Goal: Navigation & Orientation: Find specific page/section

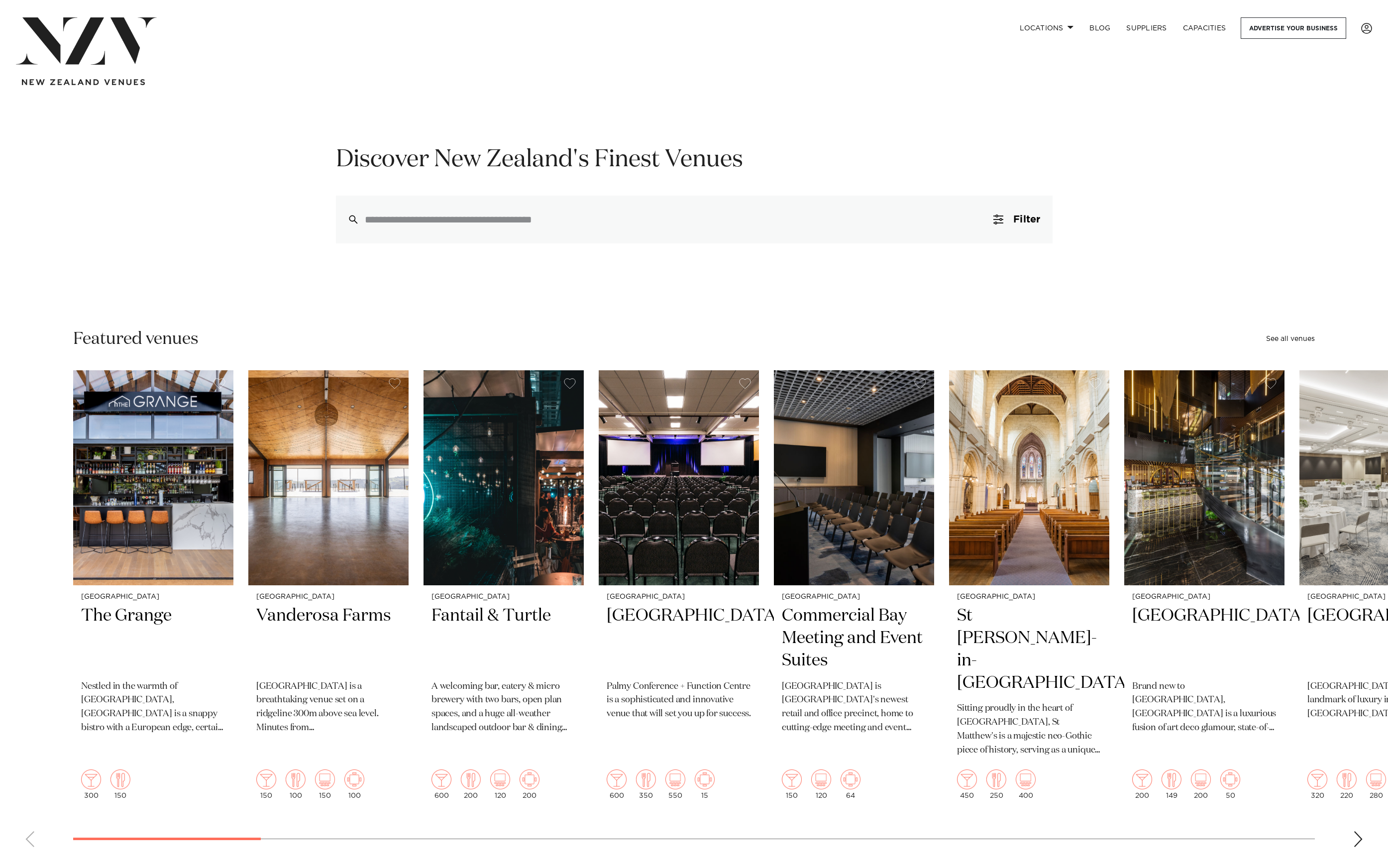
click at [218, 420] on img "1 / 47" at bounding box center [153, 477] width 160 height 215
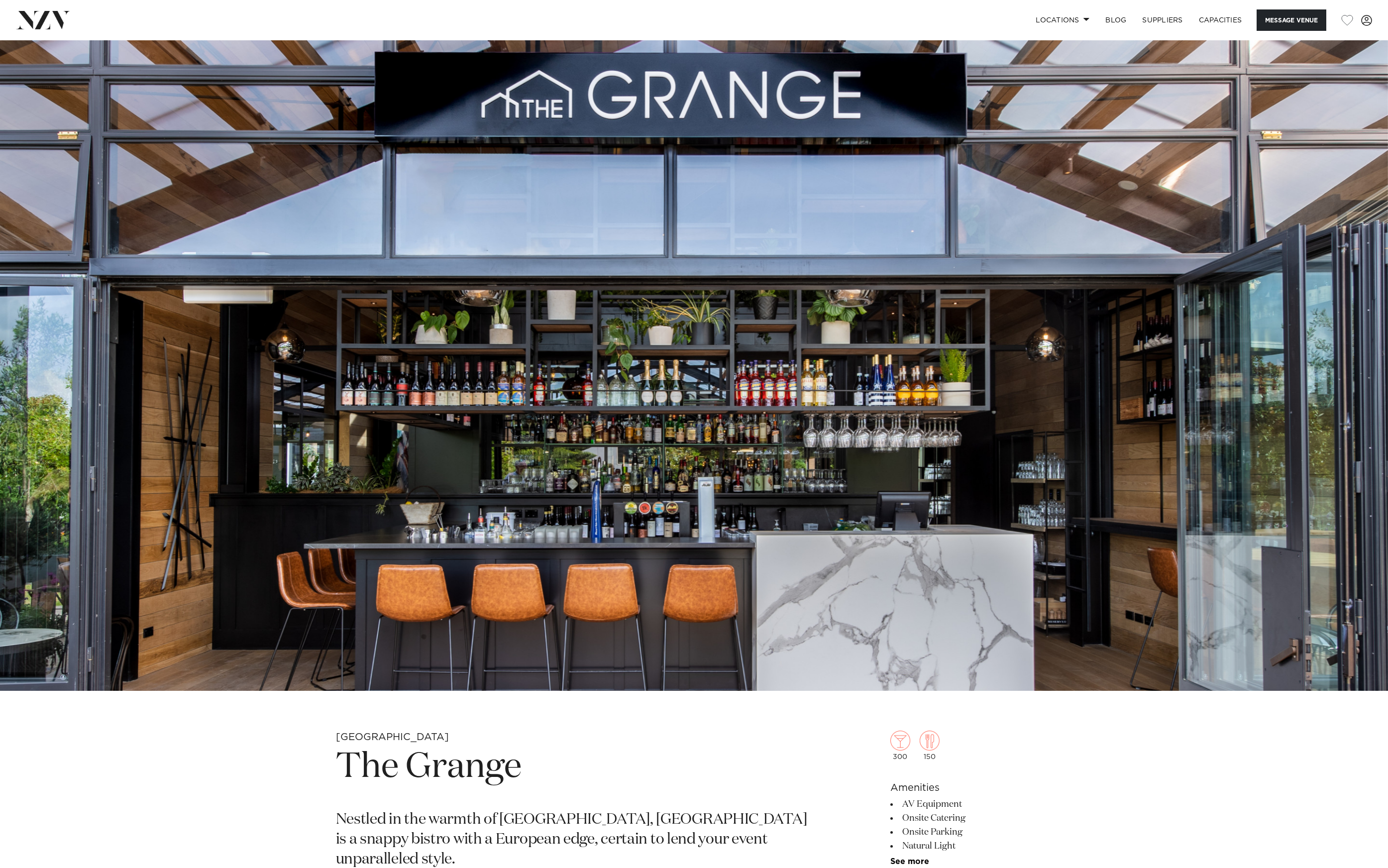
click at [65, 21] on img at bounding box center [43, 19] width 55 height 18
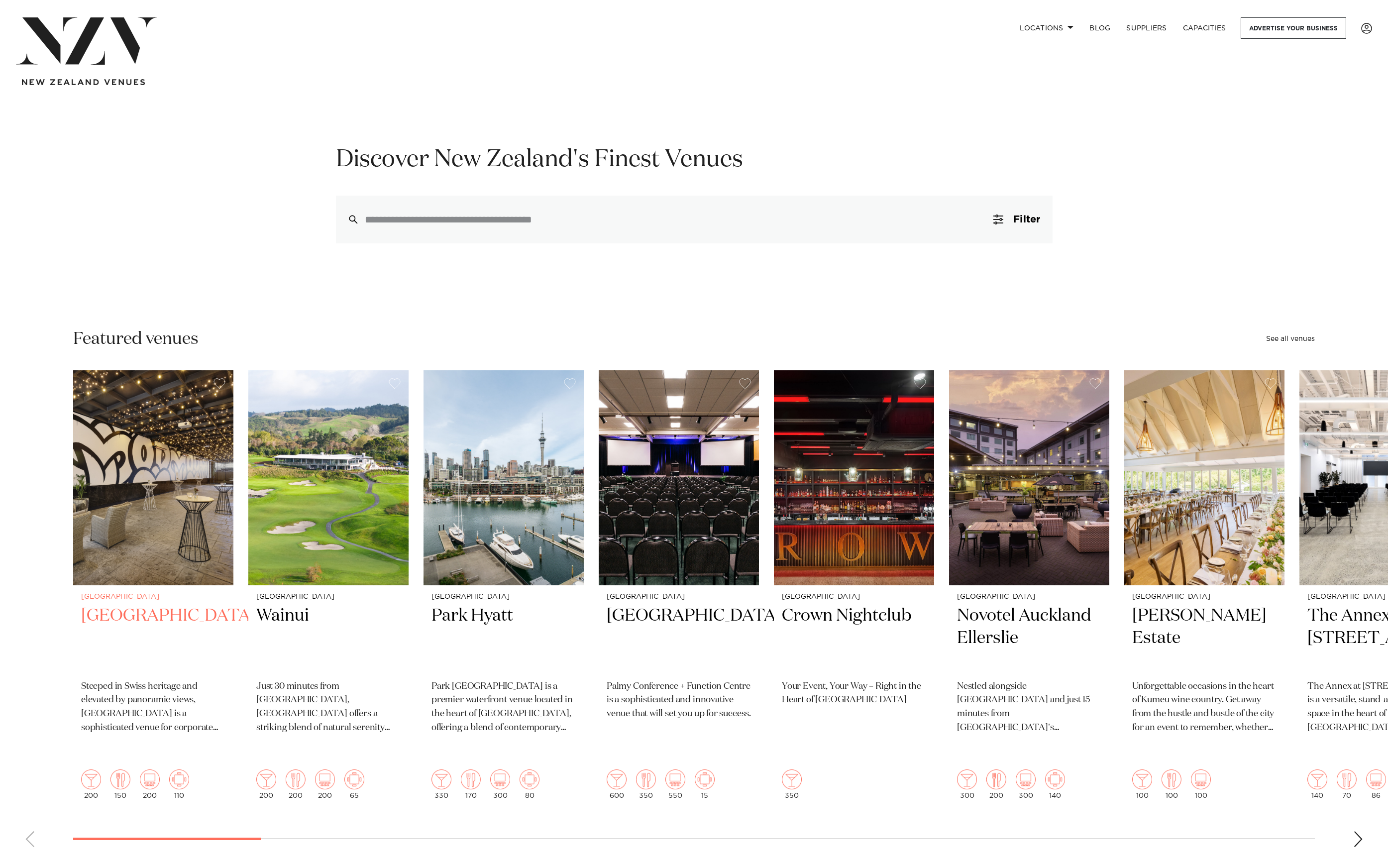
click at [214, 443] on img "1 / 47" at bounding box center [153, 477] width 160 height 215
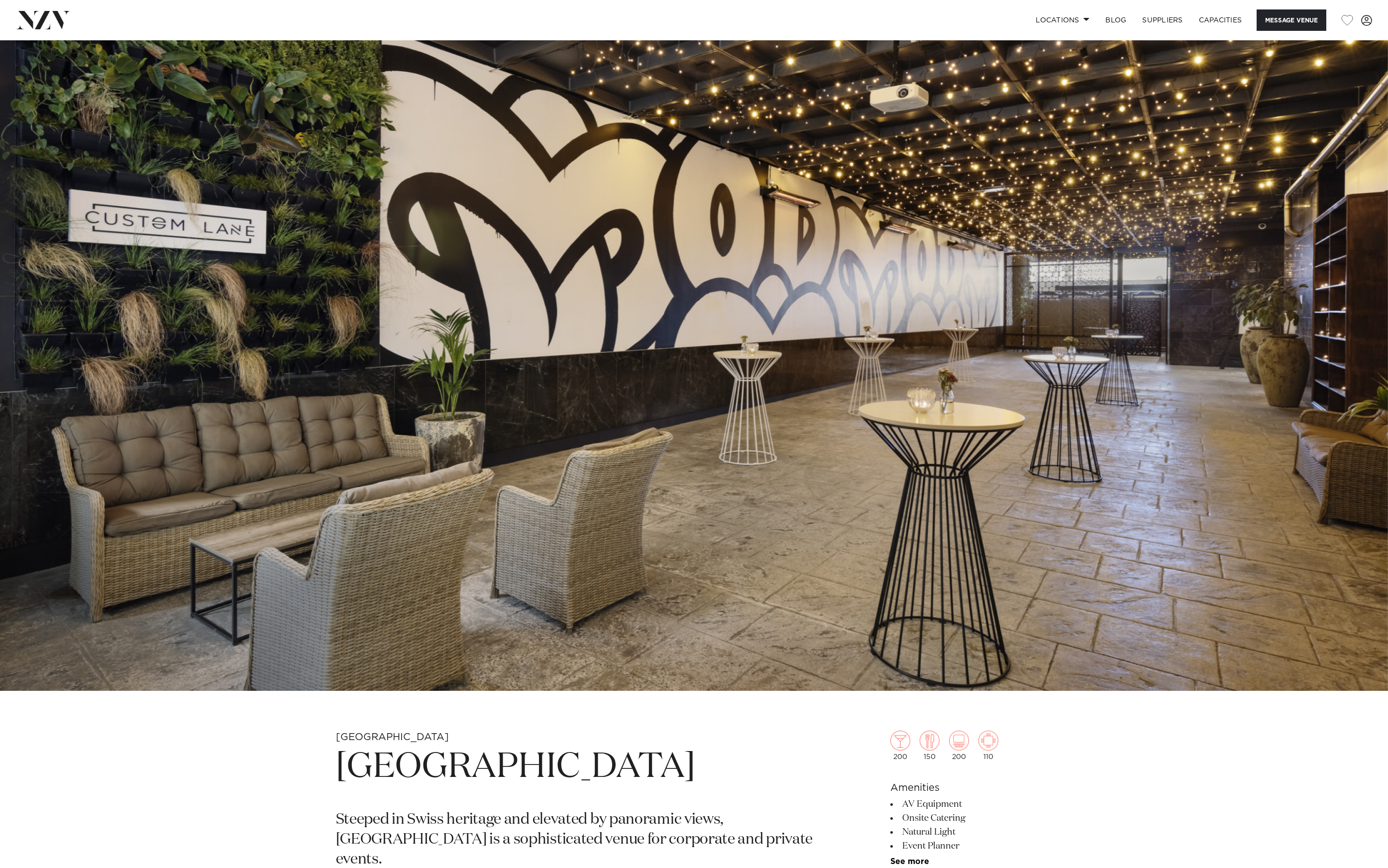
click at [40, 18] on img at bounding box center [43, 19] width 55 height 18
